Goal: Task Accomplishment & Management: Manage account settings

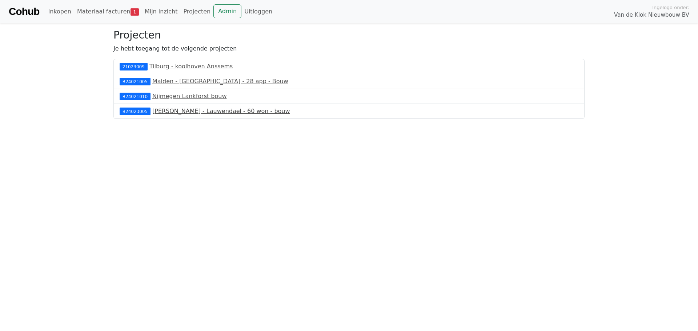
click at [216, 111] on link "Beneden-Leeuwen - Lauwendael - 60 won - bouw" at bounding box center [221, 111] width 138 height 7
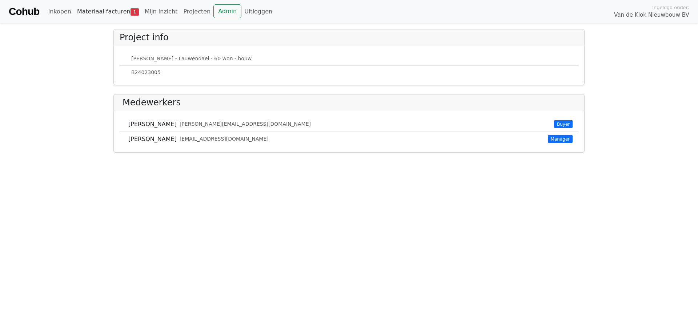
click at [104, 9] on link "Materiaal facturen 1" at bounding box center [108, 11] width 68 height 15
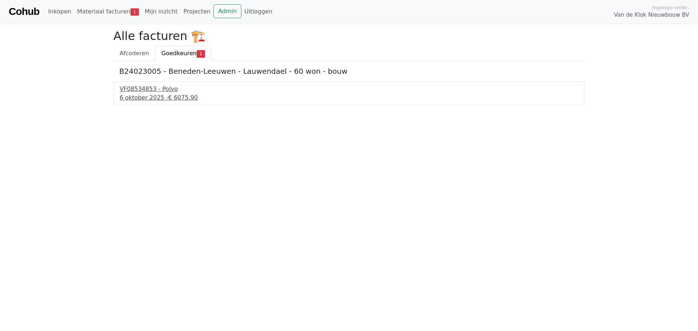
click at [168, 97] on span "€ 6075.90" at bounding box center [182, 97] width 29 height 7
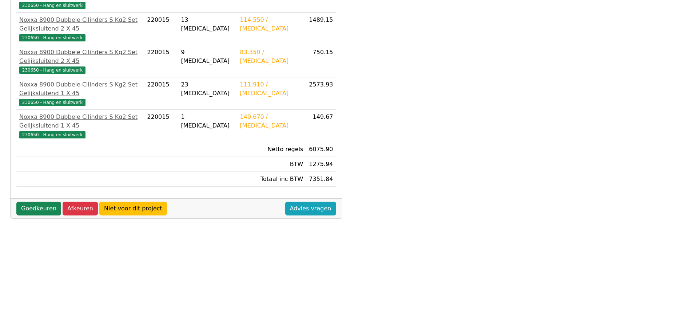
scroll to position [208, 0]
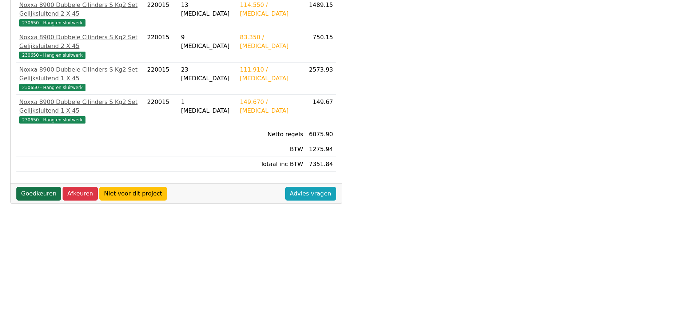
click at [44, 187] on link "Goedkeuren" at bounding box center [38, 194] width 45 height 14
